Goal: Contribute content: Contribute content

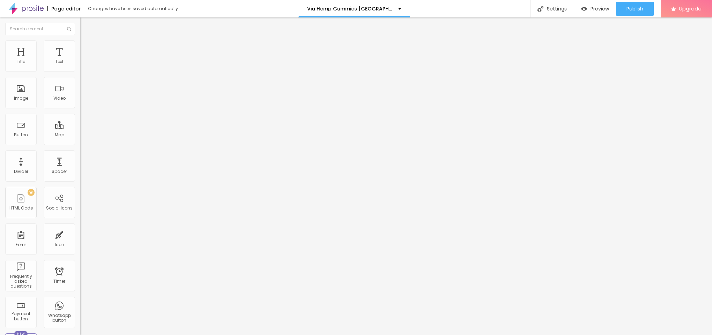
click at [80, 60] on span "Add image" at bounding box center [94, 57] width 29 height 6
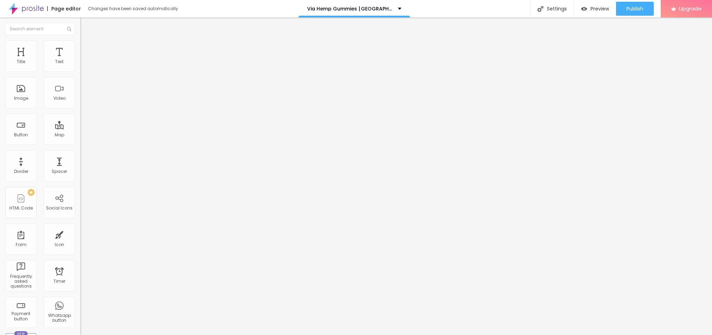
click at [80, 71] on input "text" at bounding box center [122, 67] width 84 height 7
paste input "Via Hemp Gummies [GEOGRAPHIC_DATA]"
type input "Via Hemp Gummies [GEOGRAPHIC_DATA]"
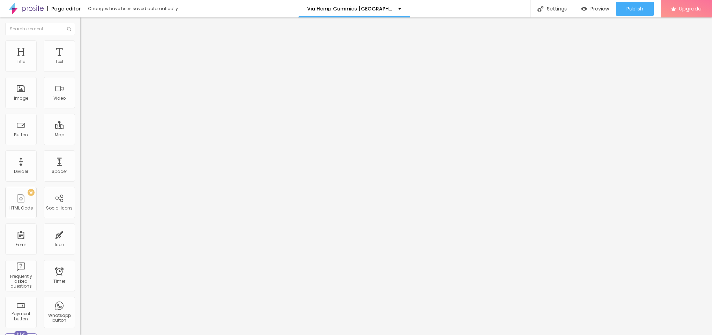
drag, startPoint x: 29, startPoint y: 191, endPoint x: 0, endPoint y: 187, distance: 29.6
click at [80, 160] on div "Change image Image description (Alt) Via Hemp Gummies New Zealand Align Aspect …" at bounding box center [120, 106] width 80 height 105
click at [80, 47] on li "Style" at bounding box center [120, 43] width 80 height 7
type input "95"
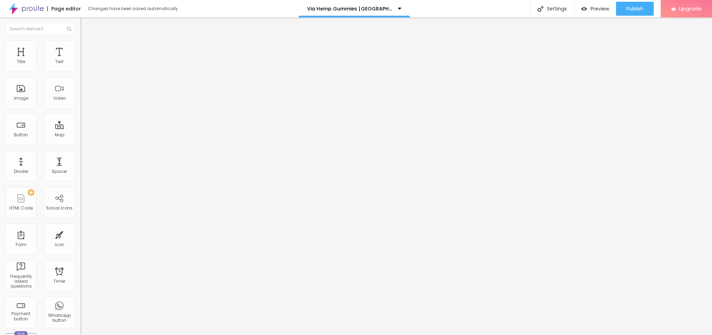
type input "90"
type input "85"
type input "80"
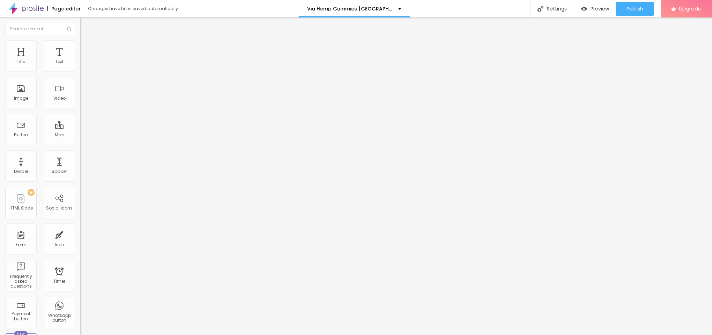
type input "80"
type input "75"
type input "70"
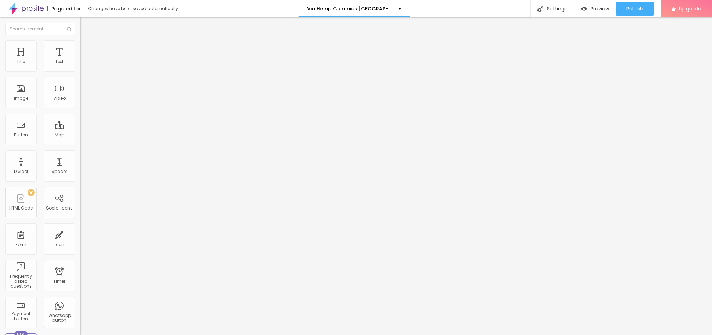
type input "65"
type input "60"
type input "55"
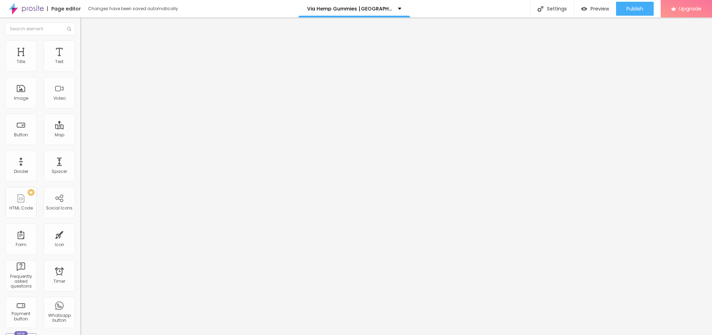
drag, startPoint x: 73, startPoint y: 78, endPoint x: 40, endPoint y: 74, distance: 33.0
type input "55"
click at [80, 72] on input "range" at bounding box center [102, 69] width 45 height 6
click at [87, 41] on span "Content" at bounding box center [95, 38] width 17 height 6
click at [80, 143] on input "text" at bounding box center [122, 139] width 84 height 7
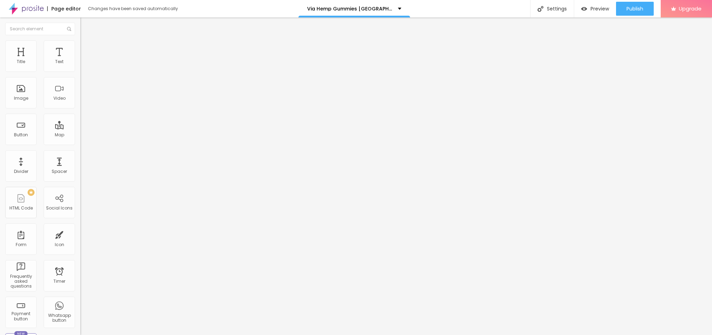
click at [80, 143] on input "text" at bounding box center [122, 139] width 84 height 7
click at [80, 60] on span "Change image" at bounding box center [98, 57] width 37 height 6
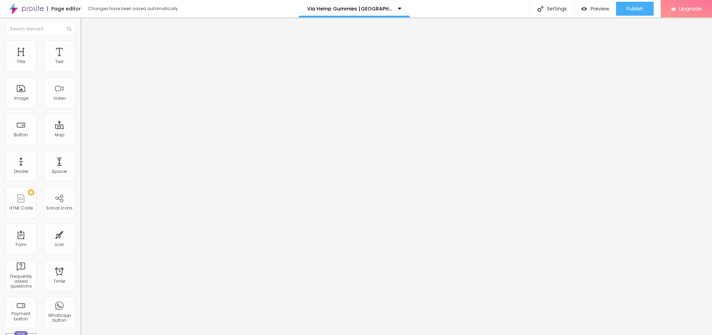
click at [87, 48] on span "Style" at bounding box center [92, 45] width 10 height 6
click at [80, 72] on input "range" at bounding box center [102, 69] width 45 height 6
type input "50"
type input "45"
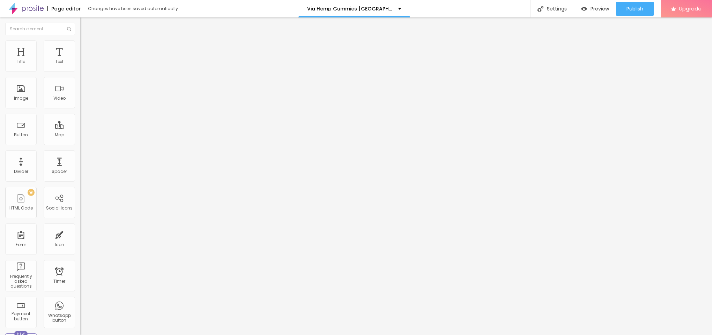
type input "45"
type input "40"
drag, startPoint x: 38, startPoint y: 76, endPoint x: 30, endPoint y: 78, distance: 7.5
type input "40"
click at [80, 72] on input "range" at bounding box center [102, 69] width 45 height 6
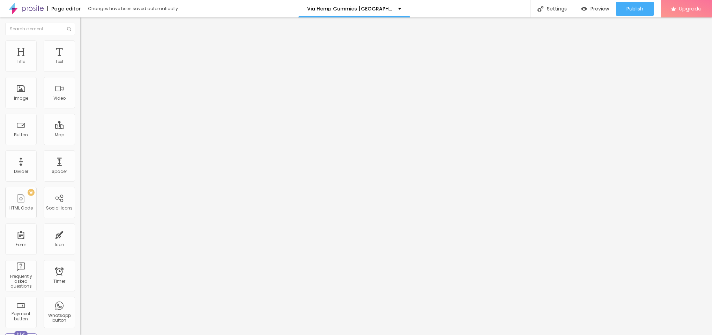
click at [87, 41] on span "Content" at bounding box center [95, 38] width 17 height 6
drag, startPoint x: 20, startPoint y: 177, endPoint x: 23, endPoint y: 193, distance: 16.0
click at [80, 136] on div "URL" at bounding box center [120, 134] width 80 height 4
click at [80, 143] on input "text" at bounding box center [122, 139] width 84 height 7
paste input "[URL][DOMAIN_NAME]"
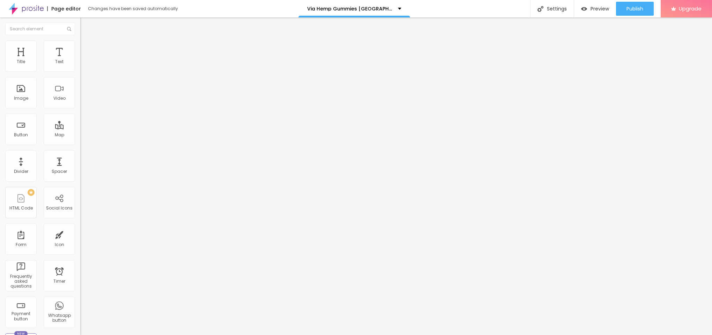
scroll to position [0, 61]
type input "[URL][DOMAIN_NAME]"
drag, startPoint x: 32, startPoint y: 75, endPoint x: 0, endPoint y: 82, distance: 33.1
click at [80, 82] on div "Text Click me Align Size Default Small Default Big Link URL https:// Open in ne…" at bounding box center [120, 105] width 80 height 102
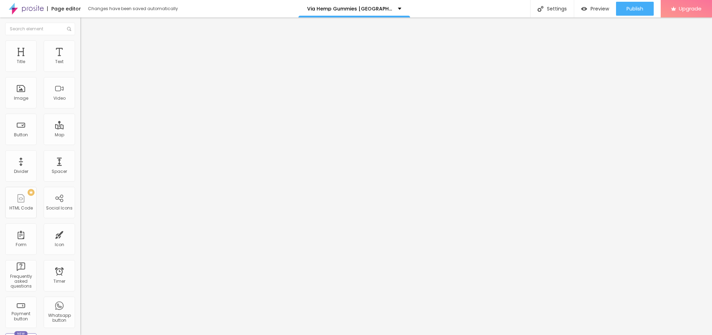
paste input "😍👇SHOP NOW😍👇"
type input "😍👇SHOP NOW😍👇"
click at [80, 67] on button "button" at bounding box center [85, 63] width 10 height 7
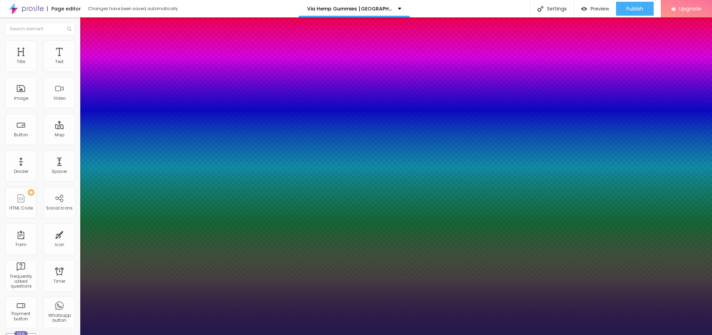
type input "1"
type input "16"
type input "1"
type input "18"
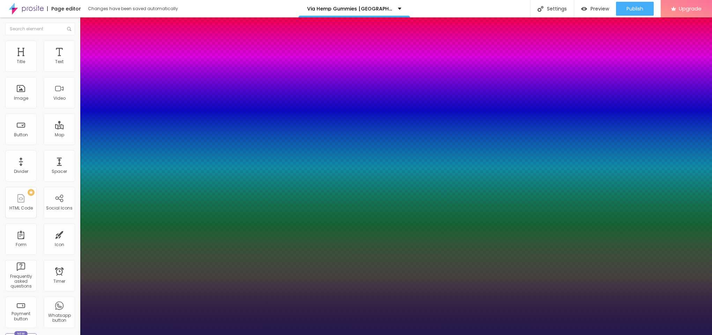
type input "1"
type input "19"
type input "1"
type input "20"
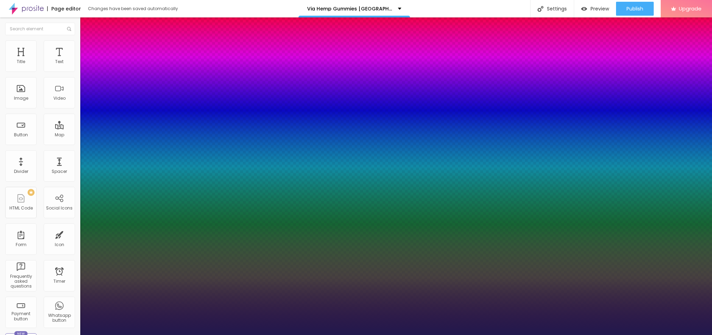
type input "20"
type input "1"
type input "21"
type input "1"
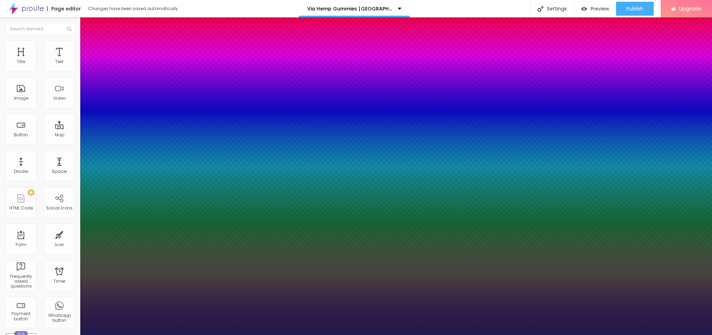
type input "22"
type input "1"
drag, startPoint x: 93, startPoint y: 117, endPoint x: 98, endPoint y: 117, distance: 5.2
type input "22"
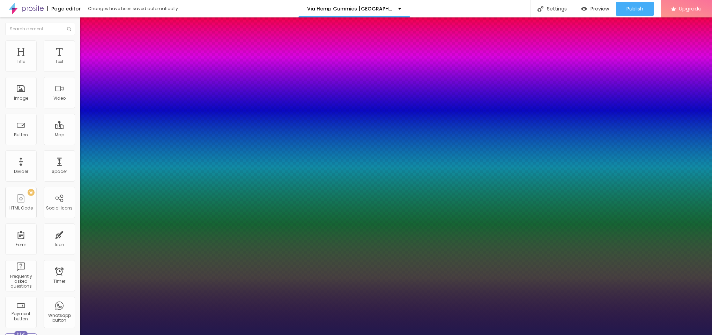
click at [291, 335] on div at bounding box center [356, 335] width 712 height 0
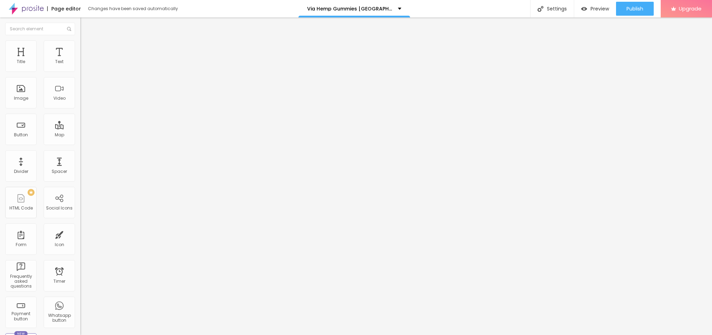
click at [80, 149] on div "Text 😍👇SHOP NOW😍👇 Align Size Default Small Default Big Link URL https:// Open i…" at bounding box center [120, 105] width 80 height 102
paste input "[URL][DOMAIN_NAME]"
type input "[URL][DOMAIN_NAME]"
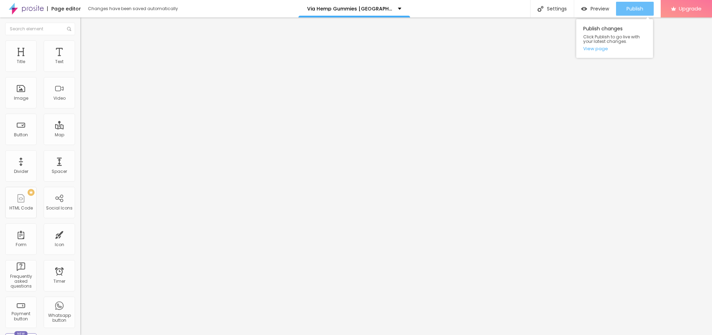
click at [642, 7] on span "Publish" at bounding box center [635, 9] width 17 height 6
click at [596, 52] on div "Publish changes Click Publish to go live with your latest changes. View page" at bounding box center [614, 38] width 77 height 39
click at [600, 46] on link "View page" at bounding box center [614, 48] width 63 height 5
